Goal: Book appointment/travel/reservation

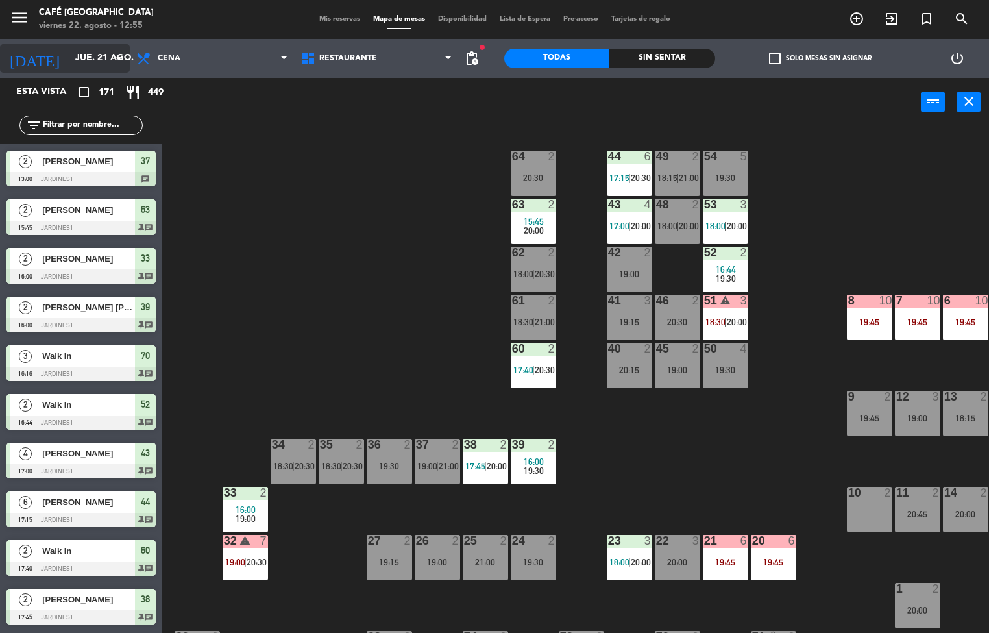
click at [69, 58] on input "jue. 21 ago." at bounding box center [130, 58] width 123 height 23
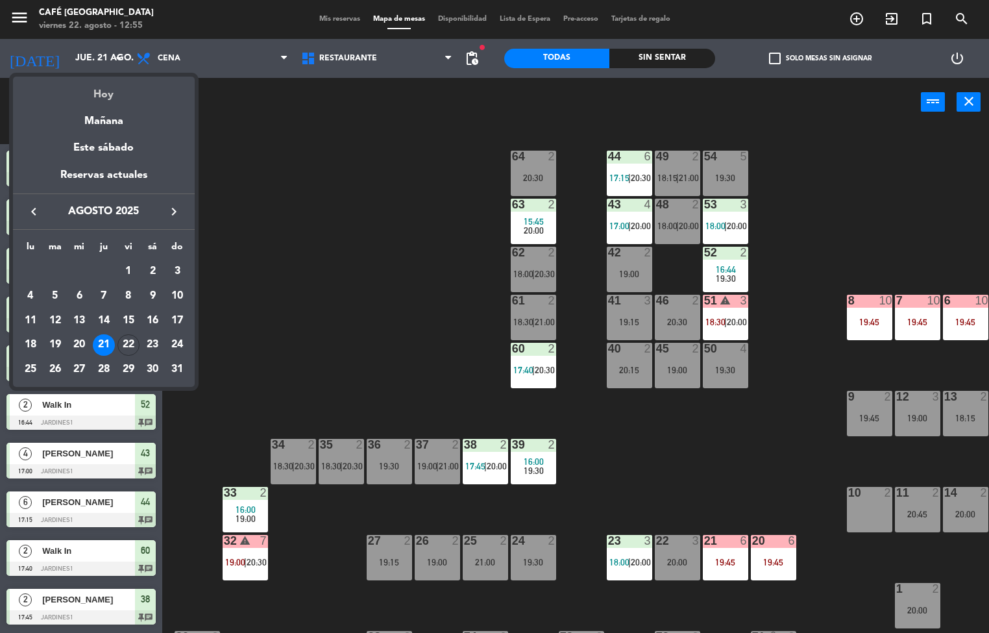
click at [105, 98] on div "Hoy" at bounding box center [104, 90] width 182 height 27
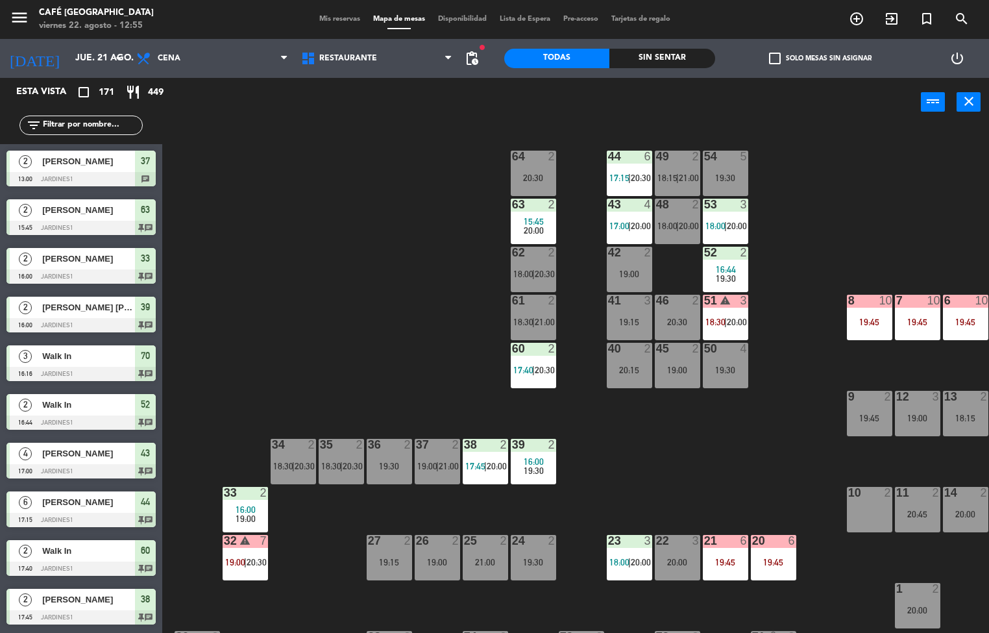
type input "vie. 22 ago."
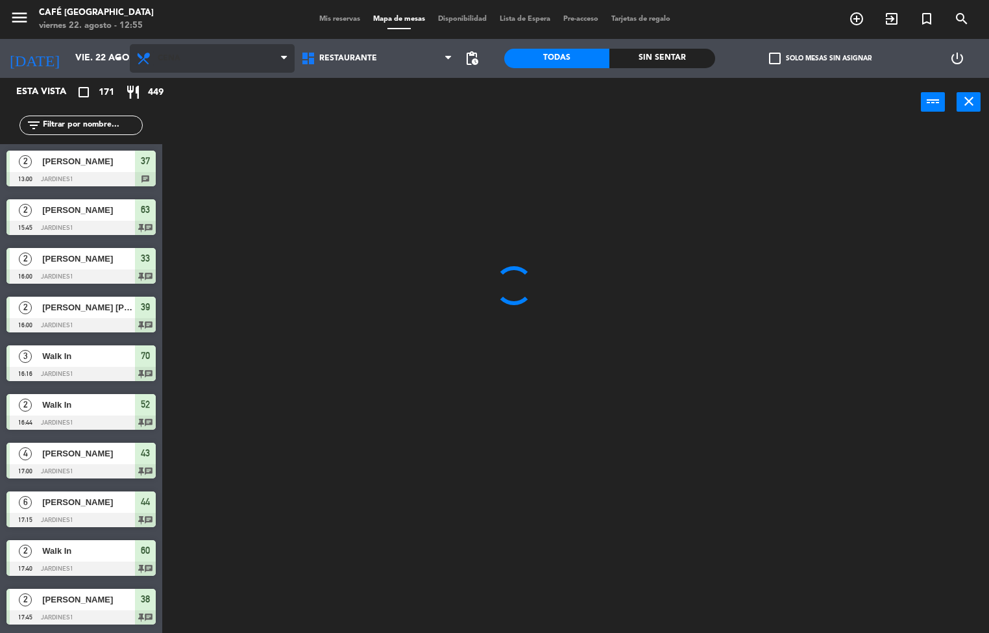
click at [151, 57] on icon at bounding box center [145, 59] width 19 height 16
click at [168, 56] on span "Cena" at bounding box center [169, 58] width 23 height 9
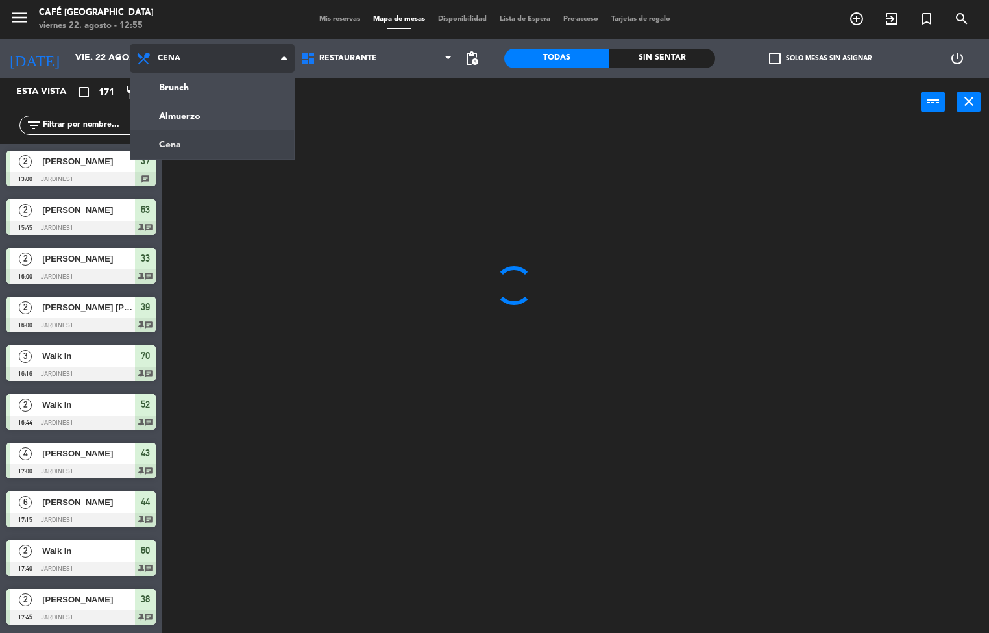
click at [176, 117] on ng-component "menu Café Museo Larco viernes 22. agosto - 12:55 Mis reservas Mapa de mesas Dis…" at bounding box center [494, 316] width 989 height 633
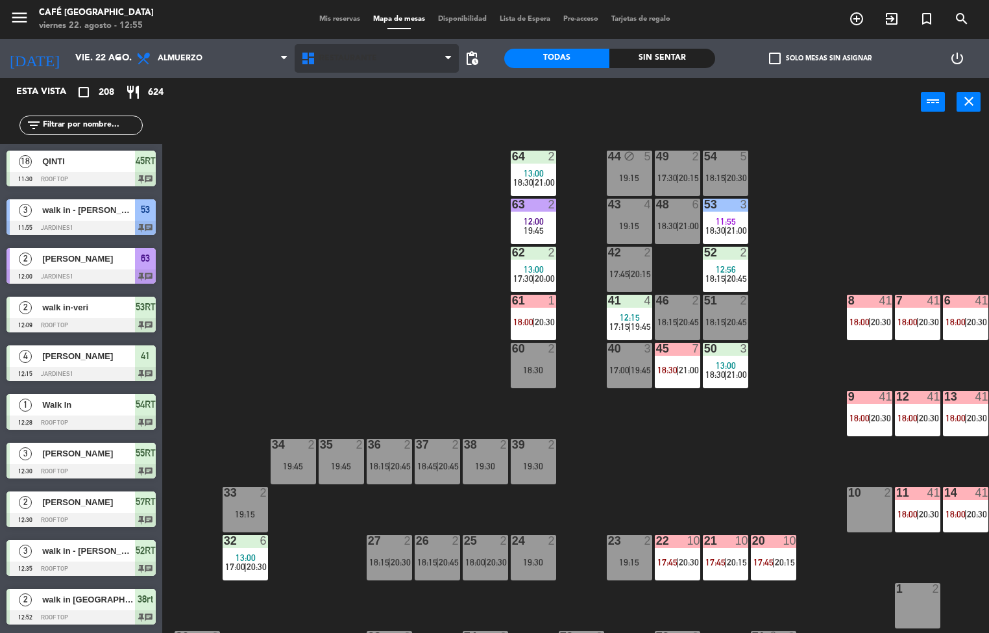
click at [337, 57] on span "Restaurante" at bounding box center [348, 58] width 58 height 9
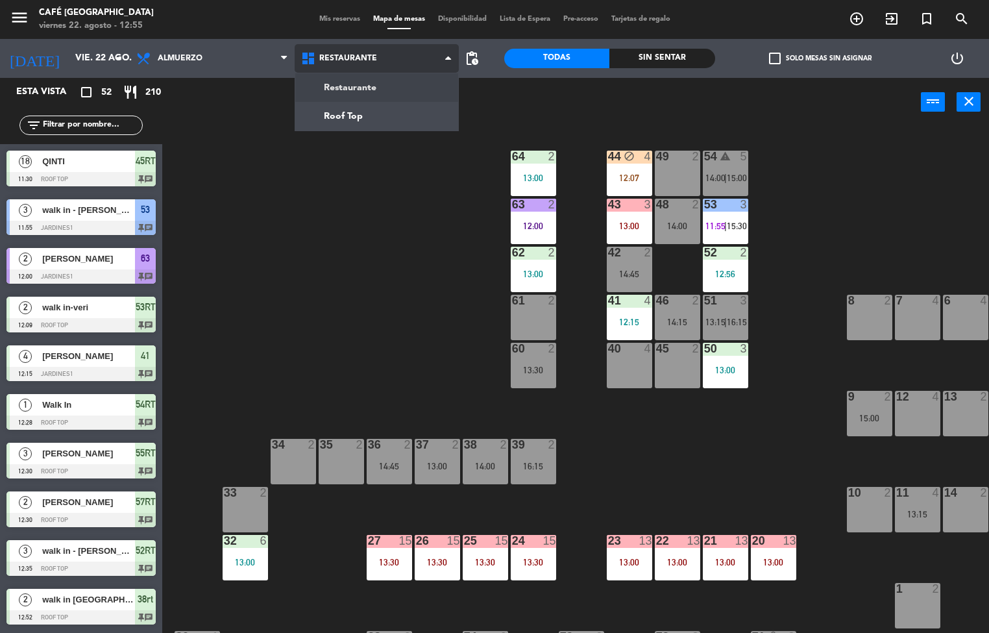
click at [345, 116] on ng-component "menu Café Museo Larco viernes 22. agosto - 12:55 Mis reservas Mapa de mesas Dis…" at bounding box center [494, 316] width 989 height 633
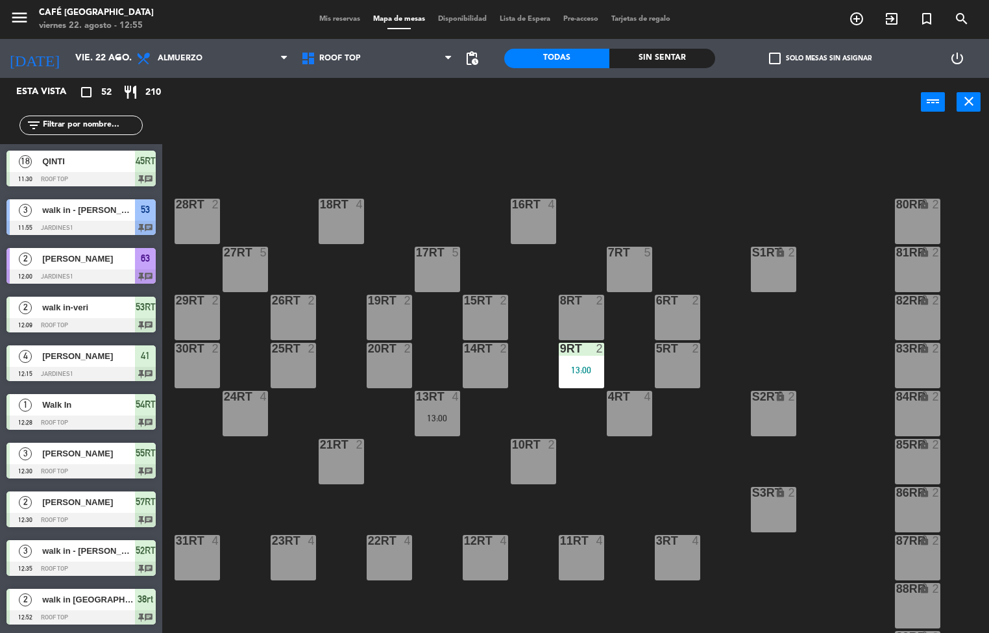
click at [243, 432] on div "24RT 4" at bounding box center [245, 413] width 45 height 45
click at [203, 58] on span "Almuerzo" at bounding box center [212, 58] width 165 height 29
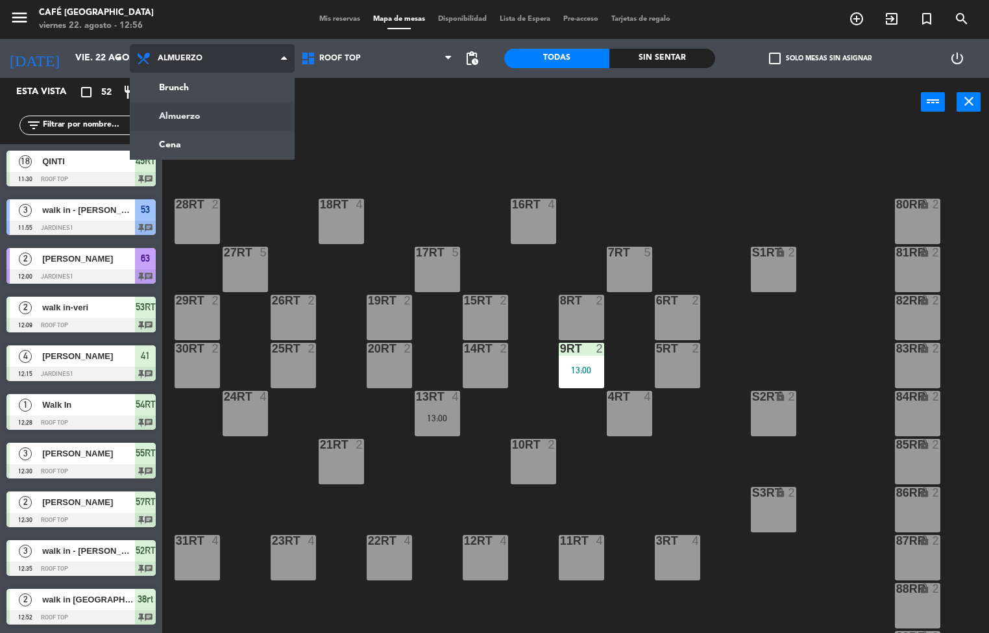
click at [221, 142] on ng-component "menu Café Museo Larco viernes 22. agosto - 12:56 Mis reservas Mapa de mesas Dis…" at bounding box center [494, 316] width 989 height 633
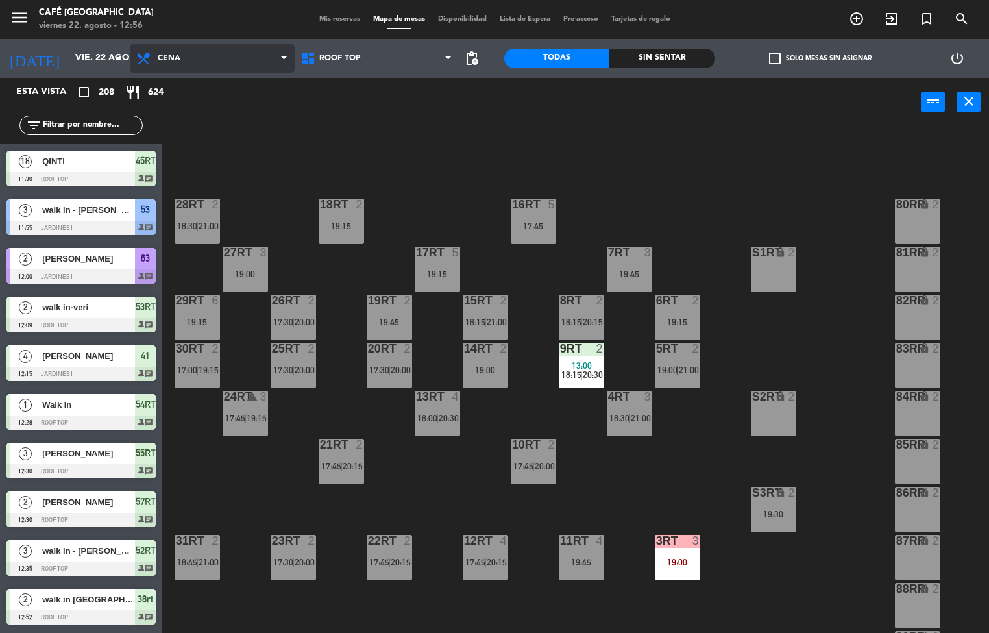
click at [251, 64] on span "Cena" at bounding box center [212, 58] width 165 height 29
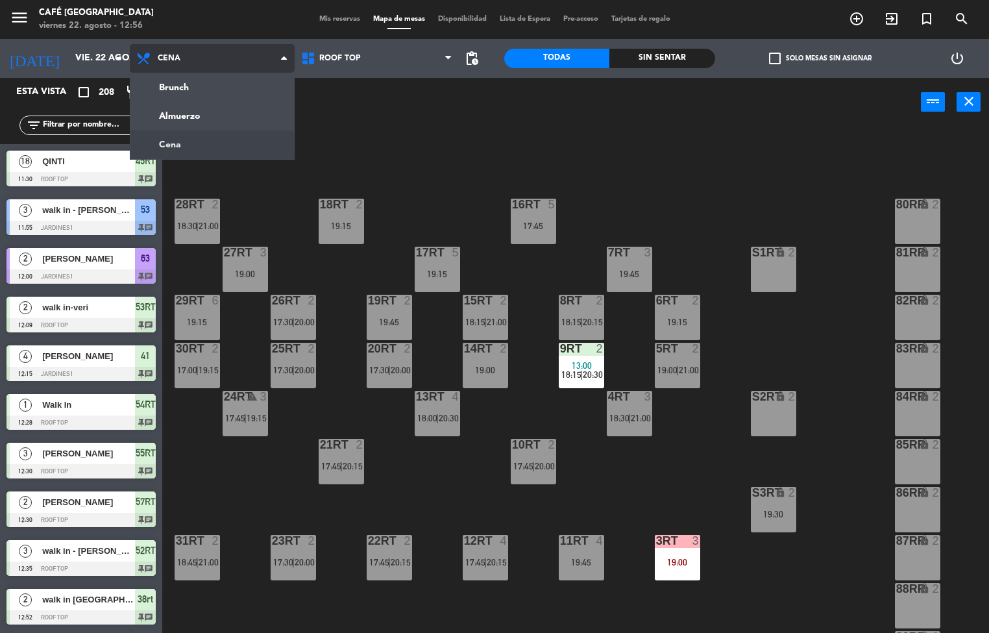
click at [232, 125] on ng-component "menu Café Museo Larco viernes 22. agosto - 12:56 Mis reservas Mapa de mesas Dis…" at bounding box center [494, 316] width 989 height 633
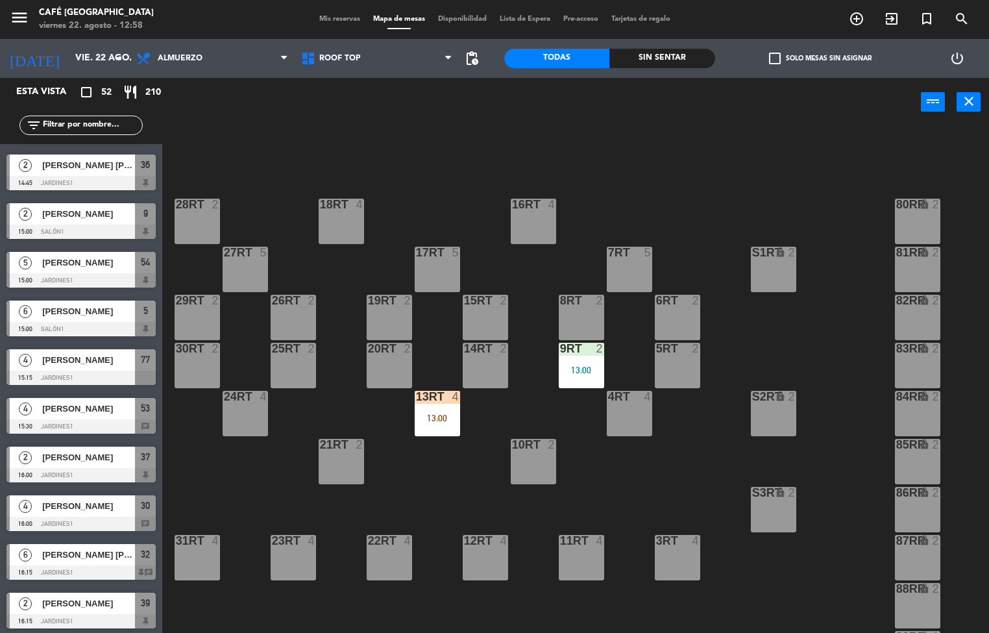
scroll to position [2041, 0]
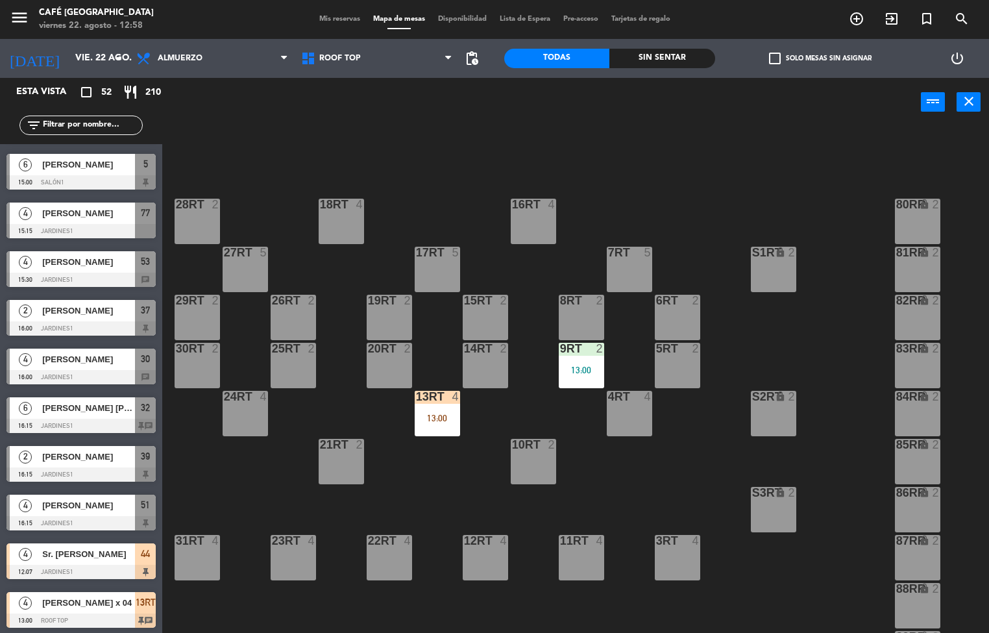
click at [88, 424] on div at bounding box center [80, 426] width 149 height 14
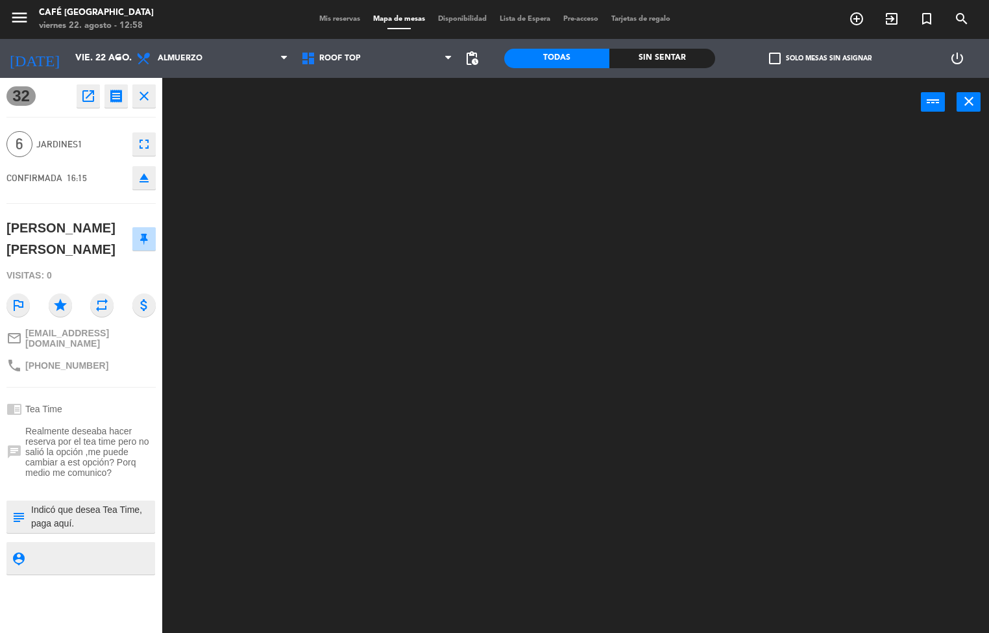
click at [248, 312] on div at bounding box center [580, 380] width 817 height 506
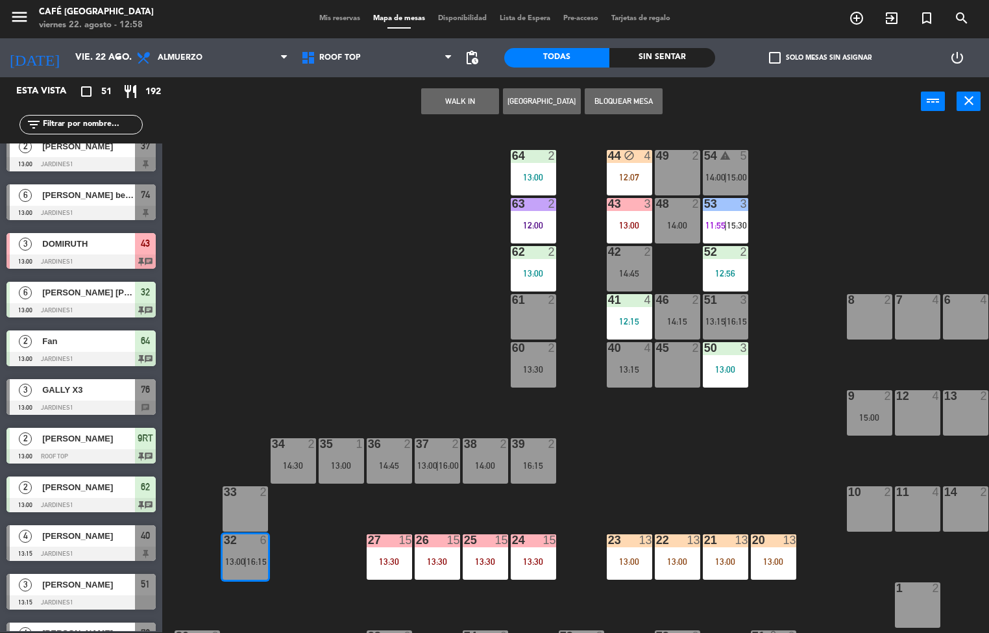
scroll to position [0, 0]
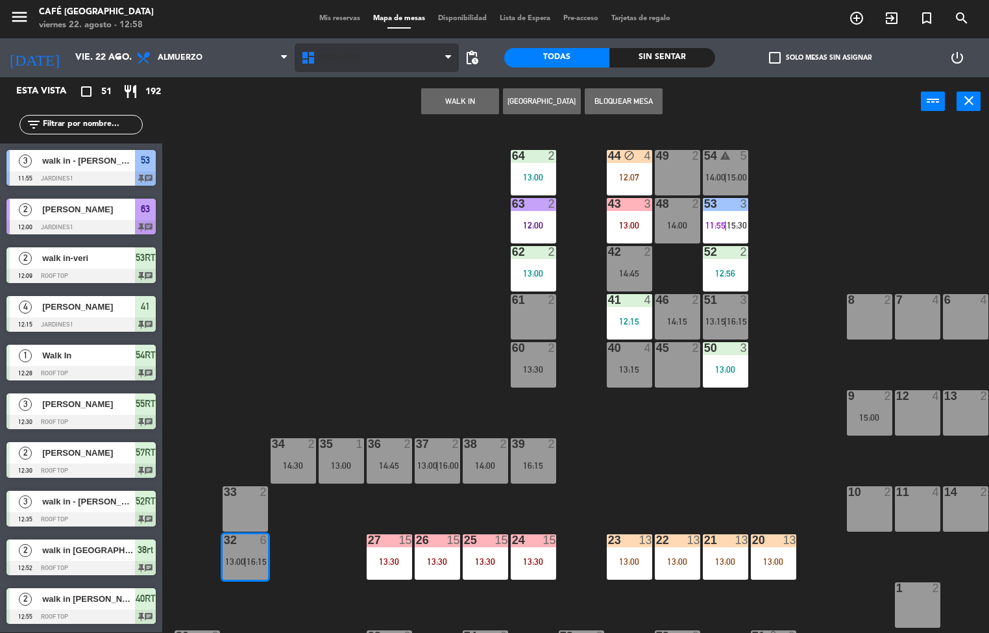
click at [368, 58] on span "Roof Top" at bounding box center [377, 57] width 165 height 29
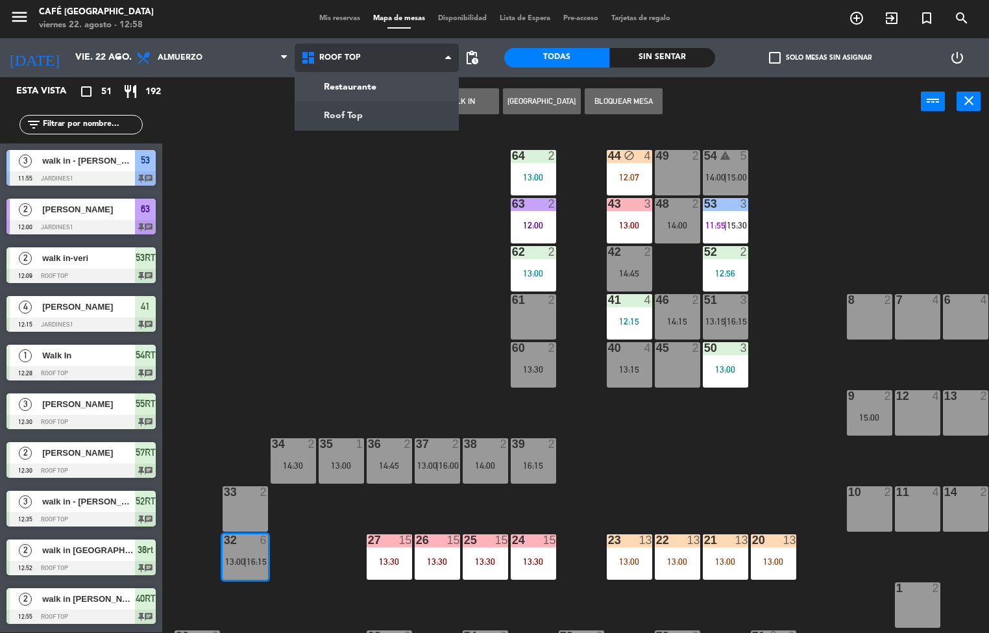
click at [369, 119] on ng-component "menu Café Museo Larco viernes 22. agosto - 12:58 Mis reservas Mapa de mesas Dis…" at bounding box center [494, 315] width 989 height 633
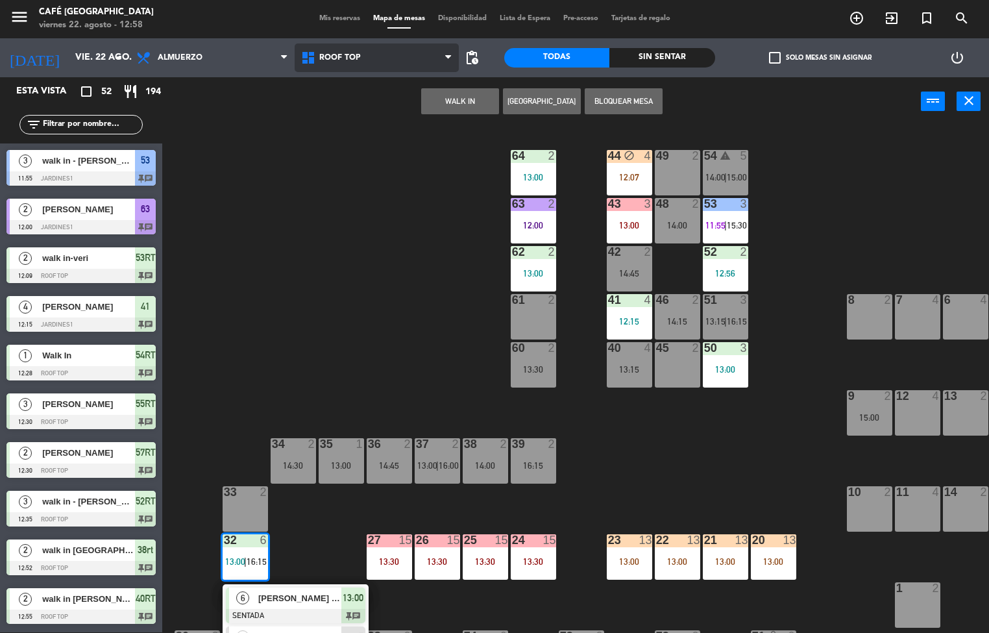
click at [384, 56] on span "Roof Top" at bounding box center [377, 57] width 165 height 29
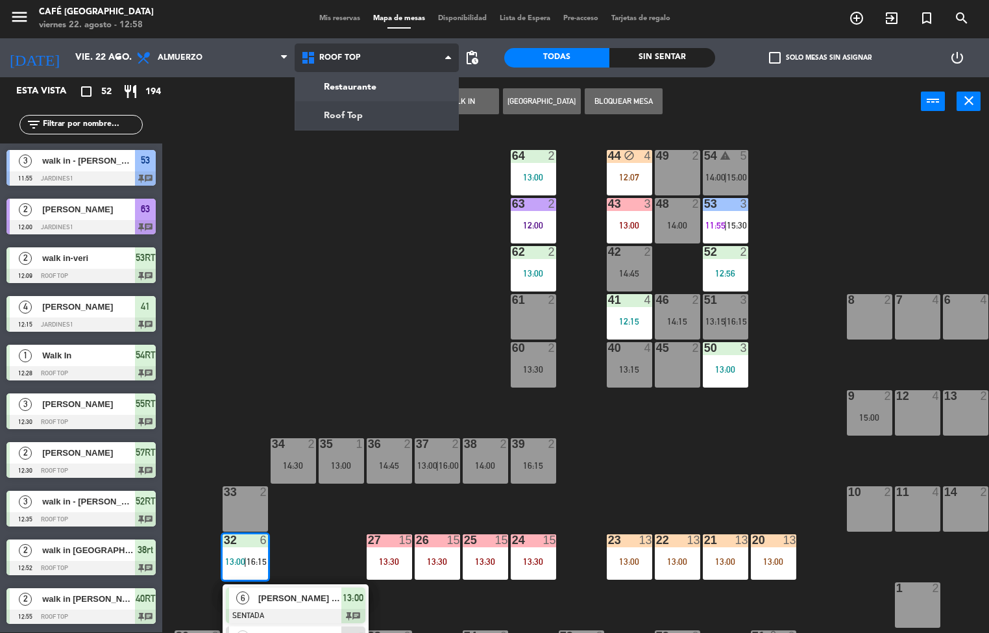
click at [365, 84] on ng-component "menu Café Museo Larco viernes 22. agosto - 12:58 Mis reservas Mapa de mesas Dis…" at bounding box center [494, 315] width 989 height 633
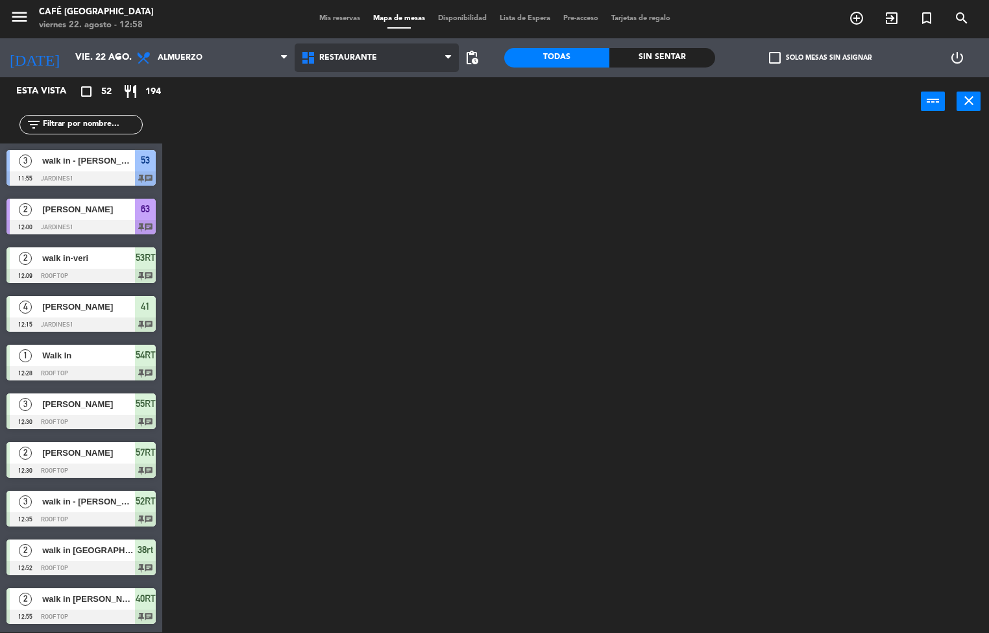
click at [367, 65] on span "Restaurante" at bounding box center [377, 57] width 165 height 29
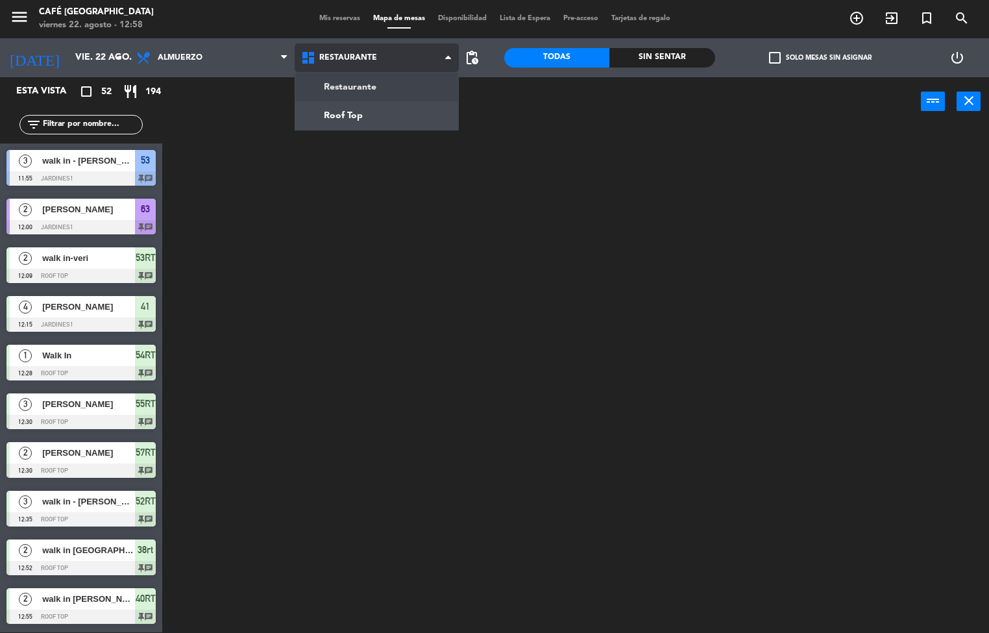
click at [372, 111] on ng-component "menu Café Museo Larco viernes 22. agosto - 12:58 Mis reservas Mapa de mesas Dis…" at bounding box center [494, 315] width 989 height 633
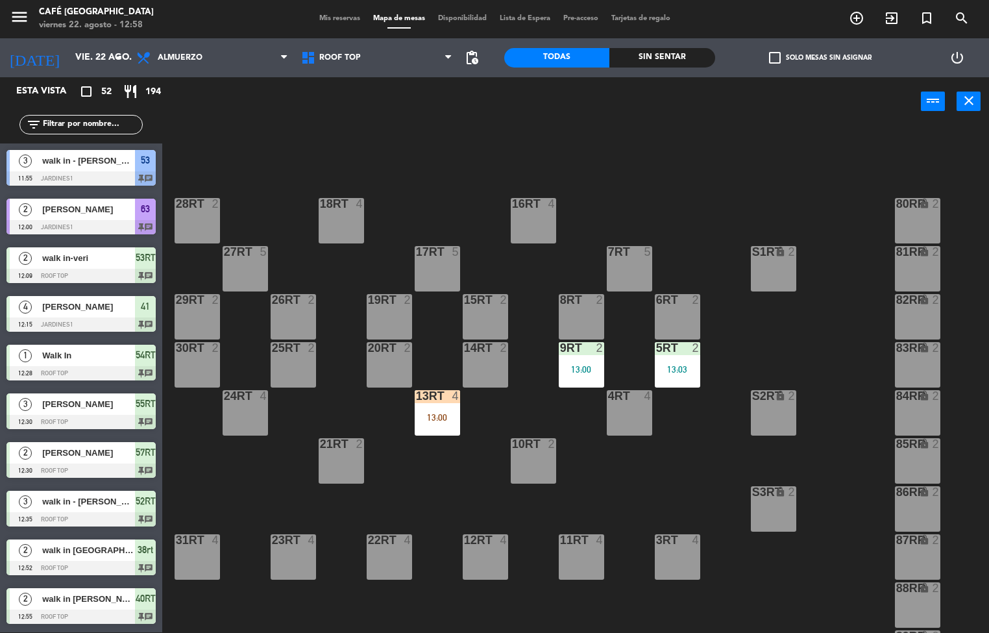
click at [433, 401] on div at bounding box center [436, 396] width 21 height 12
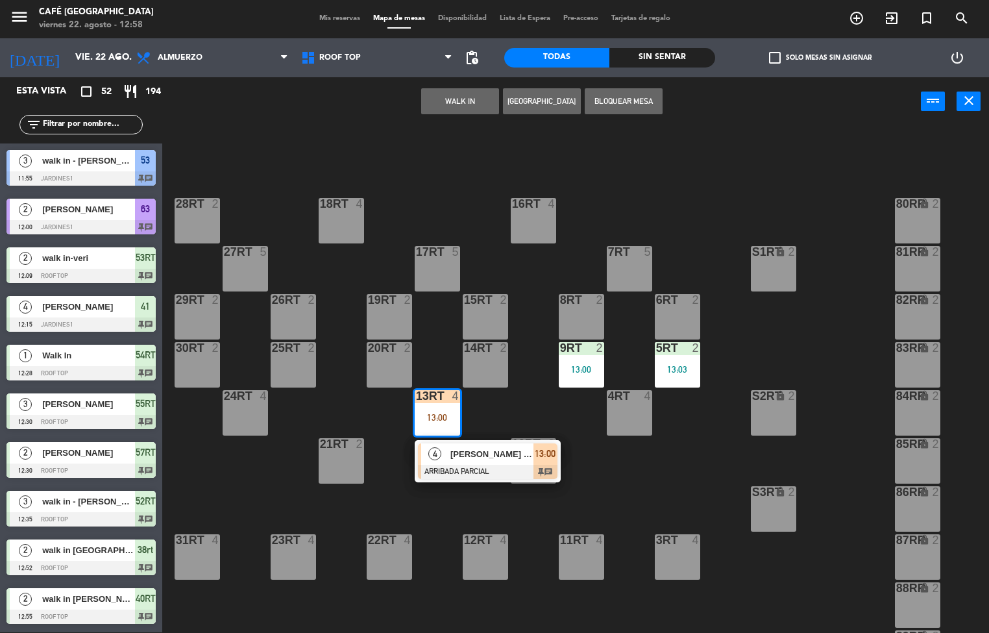
click at [487, 448] on span "[PERSON_NAME] x 04" at bounding box center [491, 454] width 83 height 14
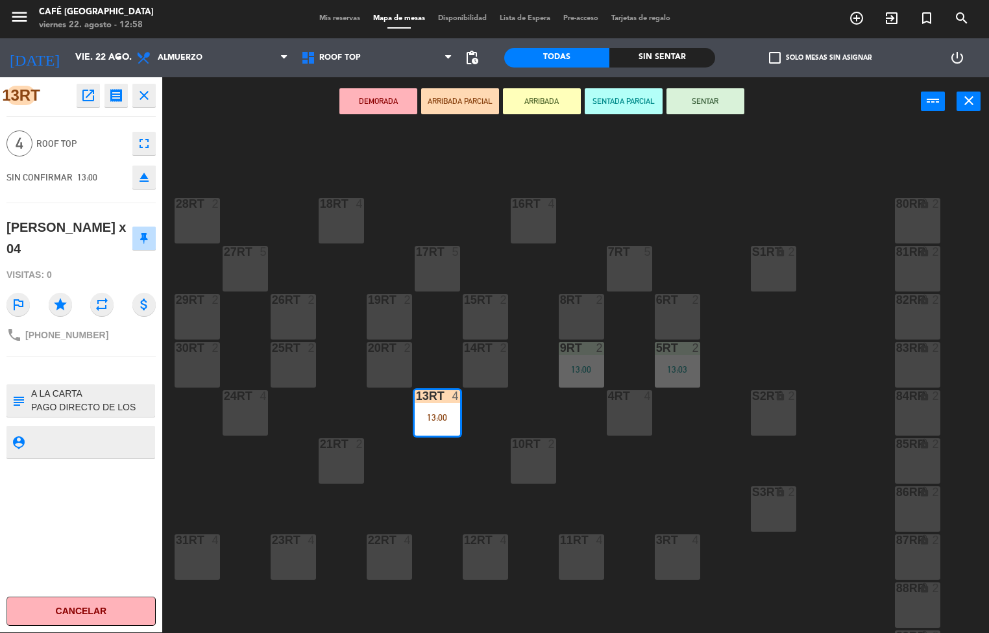
click at [88, 95] on icon "open_in_new" at bounding box center [88, 96] width 16 height 16
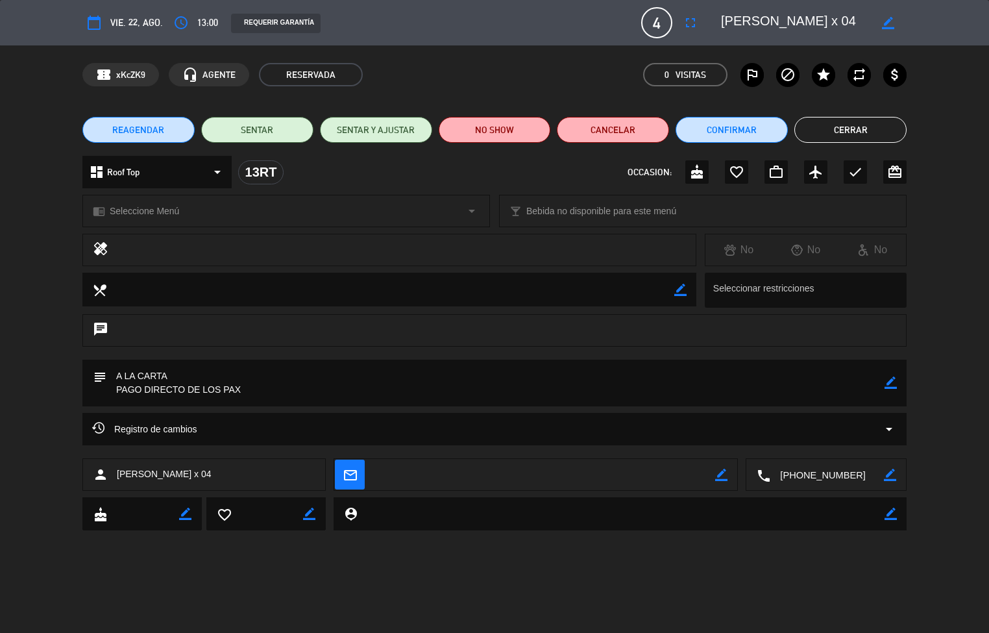
click at [868, 130] on button "Cerrar" at bounding box center [850, 130] width 112 height 26
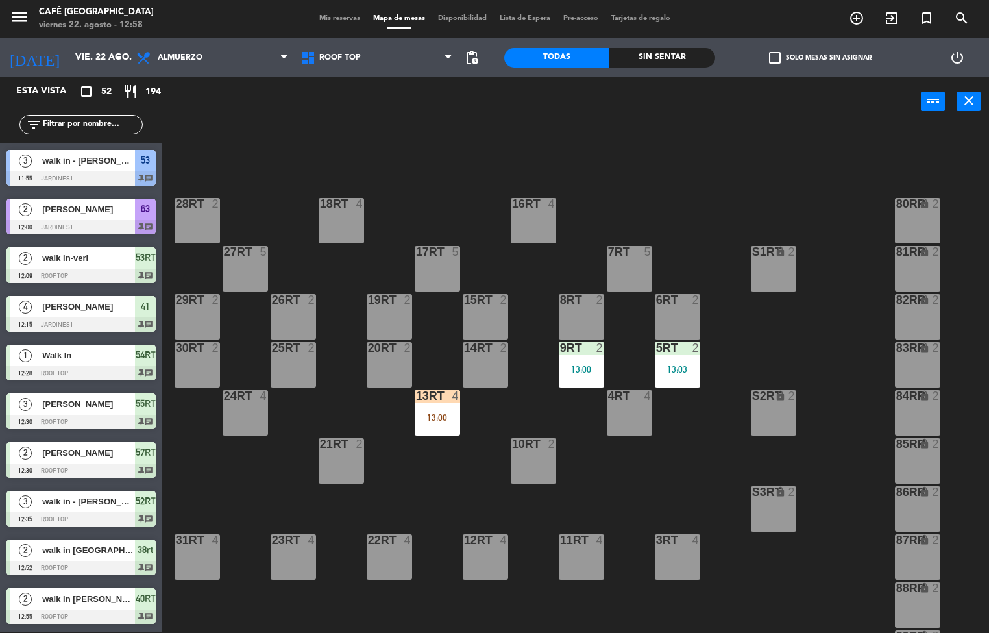
scroll to position [793, 0]
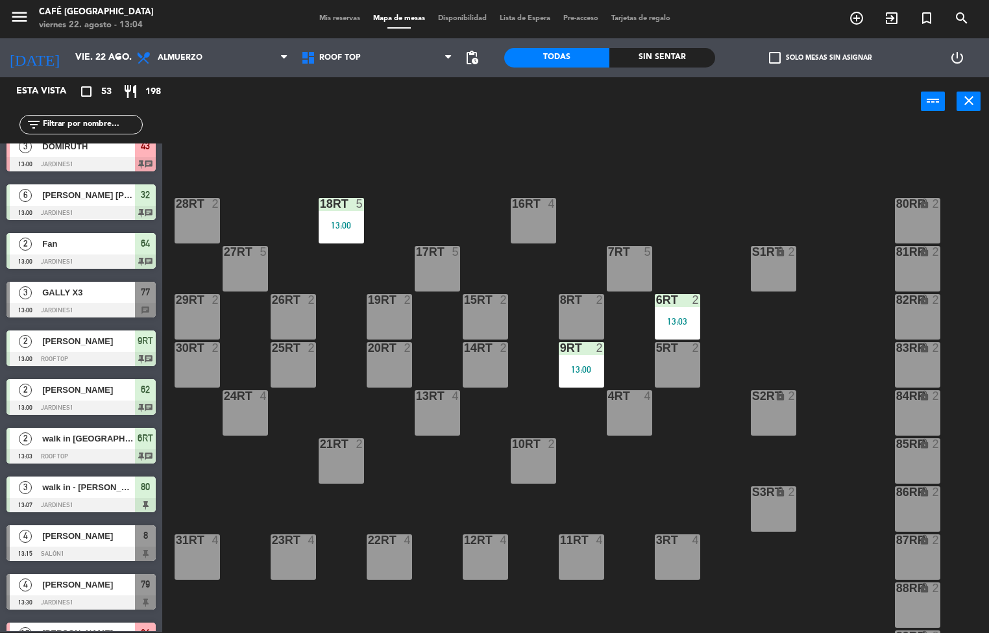
click at [359, 241] on div "18RT 5 13:00" at bounding box center [341, 220] width 45 height 45
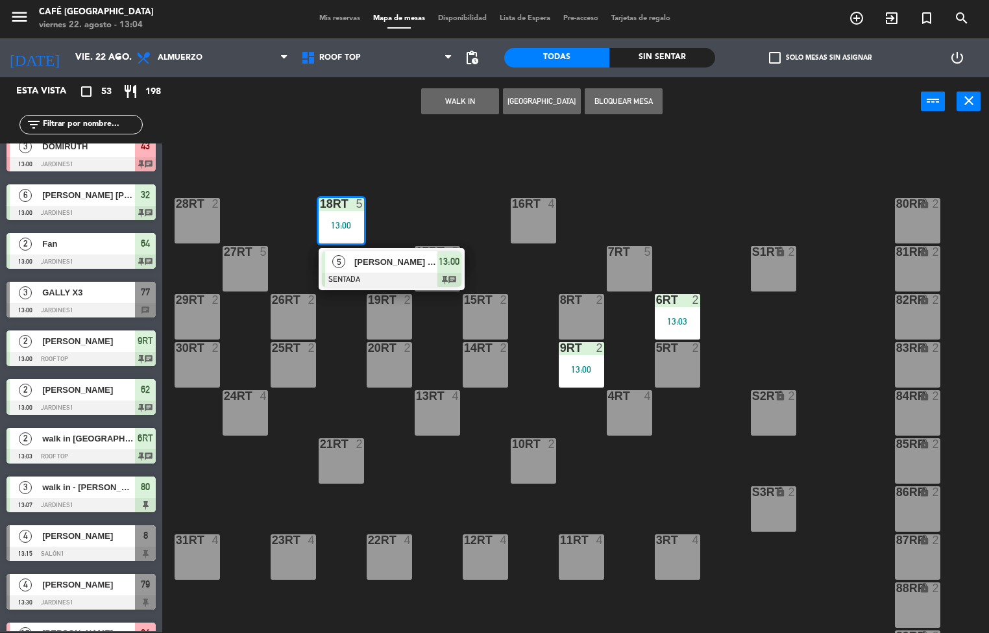
click at [394, 261] on span "[PERSON_NAME] x 04" at bounding box center [395, 262] width 83 height 14
